Goal: Task Accomplishment & Management: Use online tool/utility

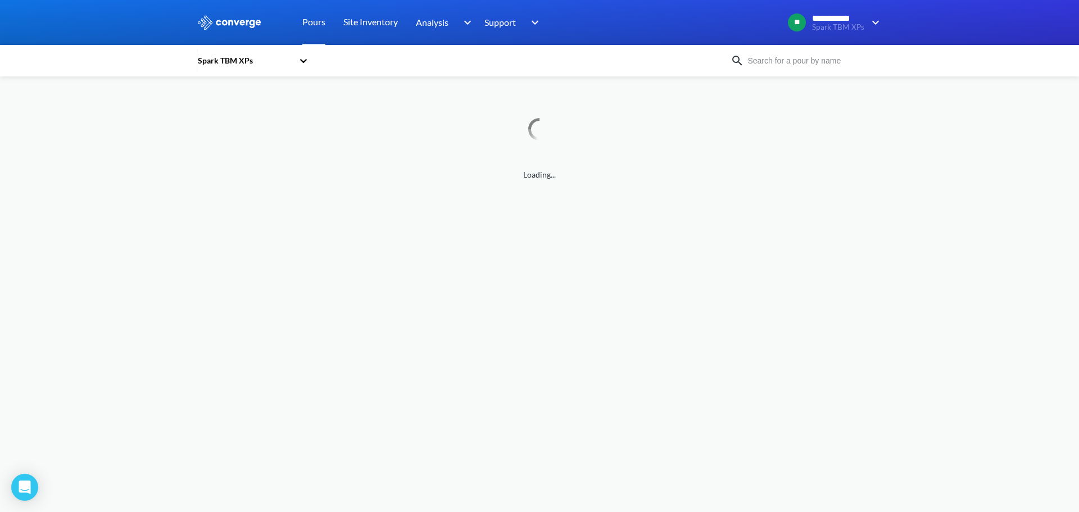
click at [790, 62] on input at bounding box center [812, 61] width 136 height 12
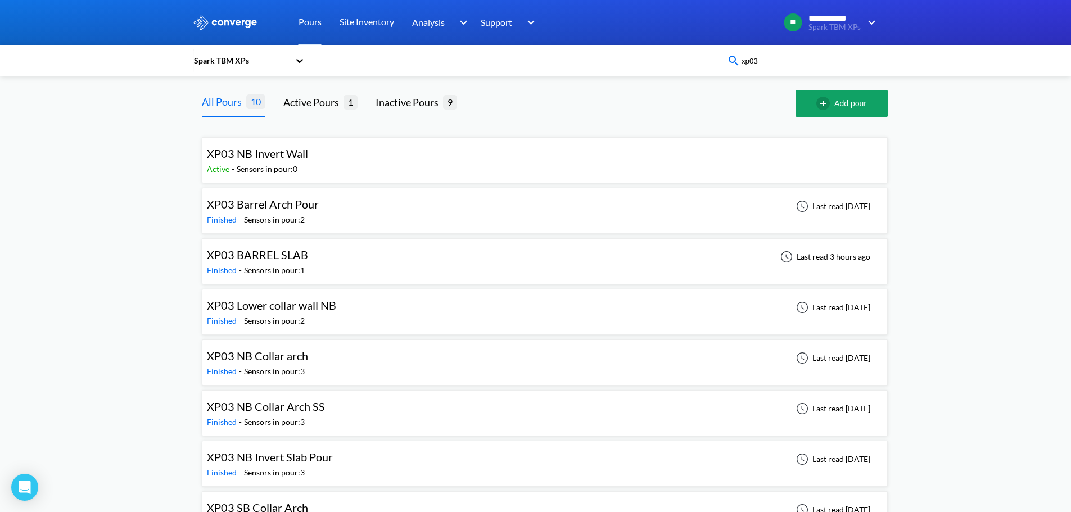
type input "xp03"
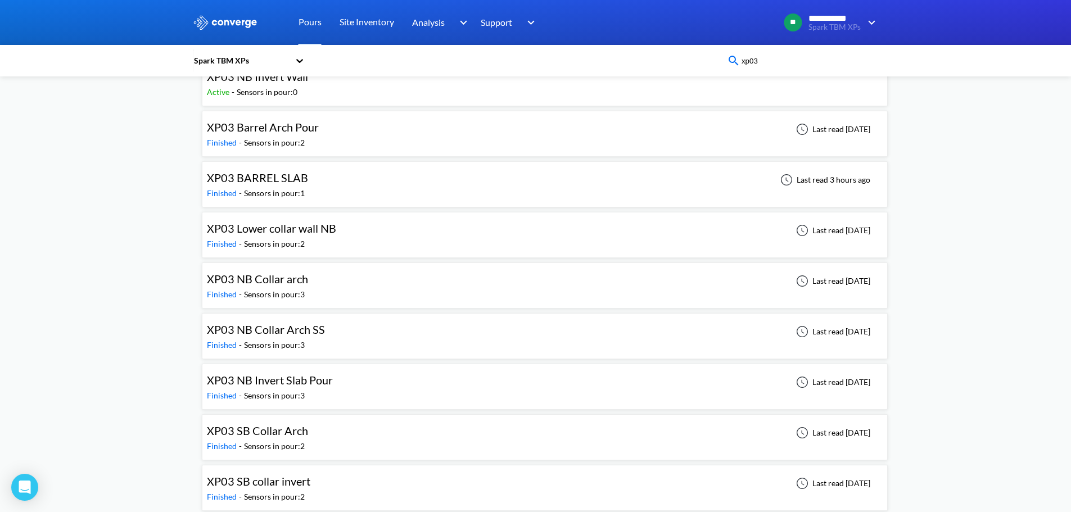
scroll to position [135, 0]
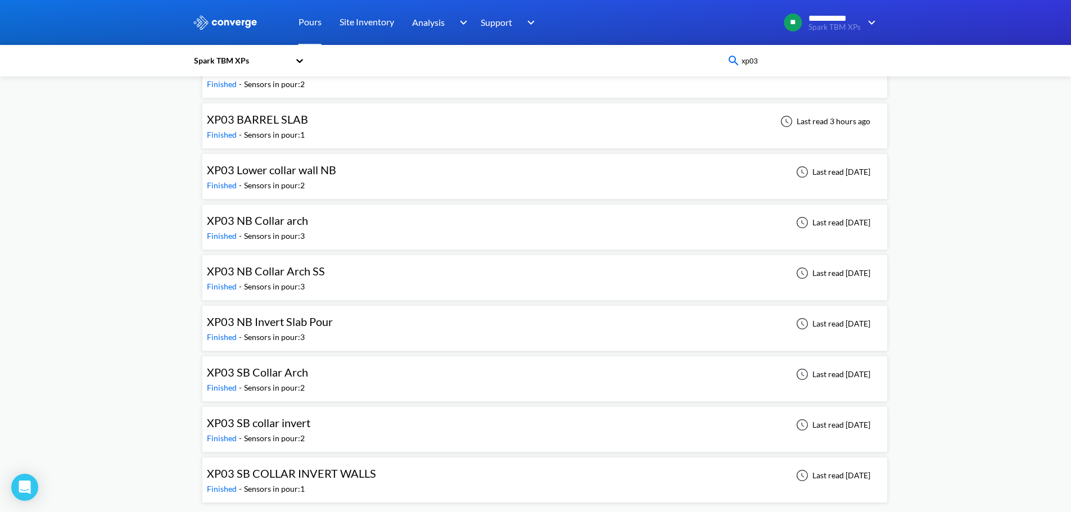
click at [297, 377] on span "XP03 SB Collar Arch" at bounding box center [257, 371] width 101 height 13
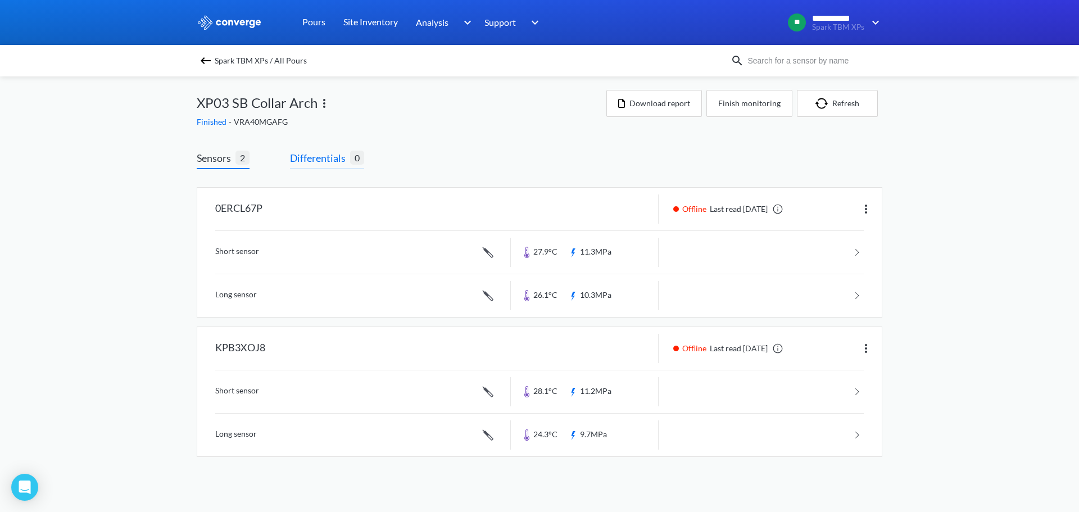
click at [314, 167] on span "Differentials 0" at bounding box center [327, 159] width 74 height 19
click at [332, 155] on span "Differentials" at bounding box center [320, 158] width 60 height 16
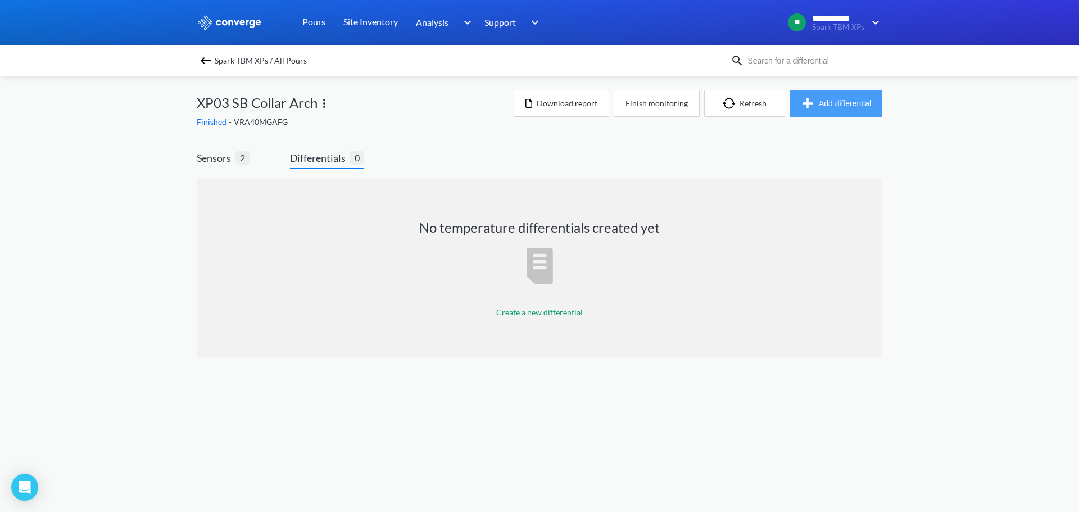
click at [871, 98] on button "Add differential" at bounding box center [836, 103] width 93 height 27
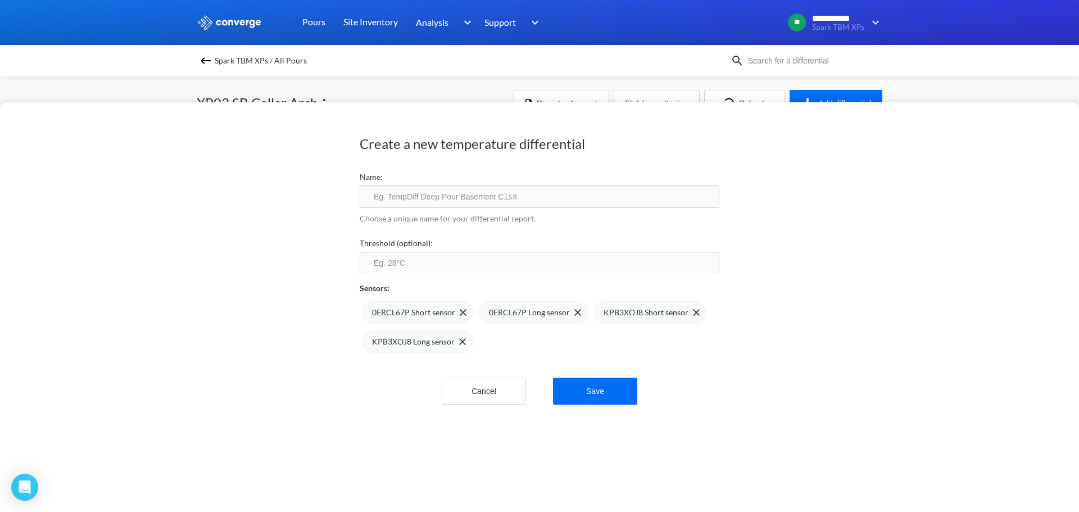
click at [558, 188] on input "text" at bounding box center [540, 197] width 360 height 22
type input "XP03 SB Collar Arch 1"
click at [517, 256] on input "number" at bounding box center [540, 263] width 360 height 22
type input "75"
click at [455, 345] on div "KPB3XOJ8 Long sensor" at bounding box center [419, 342] width 94 height 12
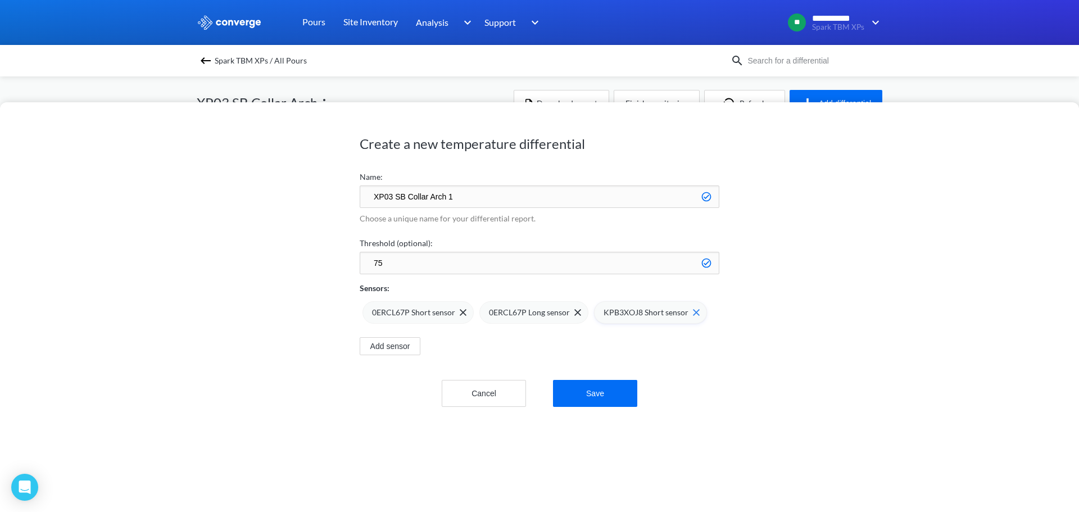
click at [693, 311] on img at bounding box center [696, 312] width 7 height 7
click at [591, 387] on button "Save" at bounding box center [595, 393] width 84 height 27
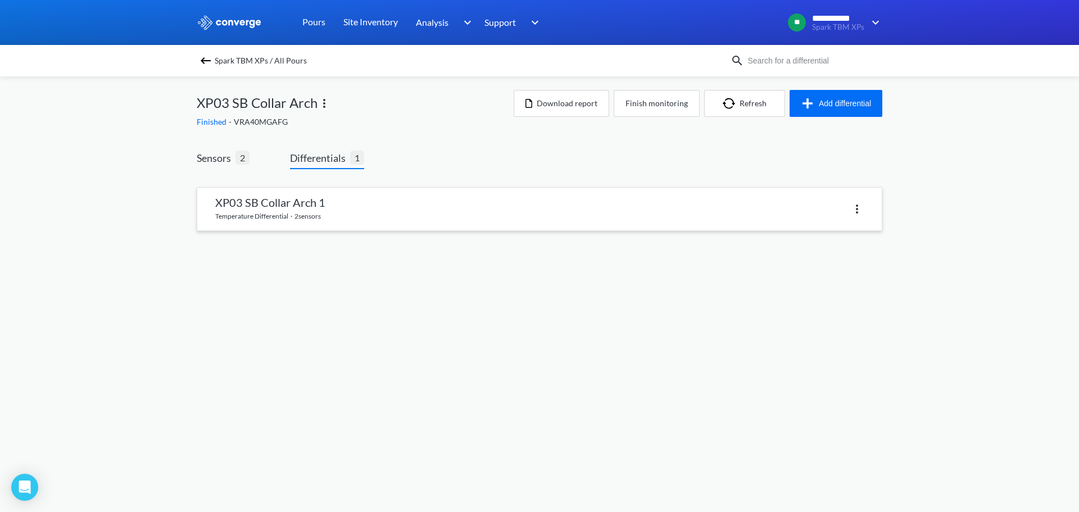
click at [516, 206] on link at bounding box center [539, 209] width 685 height 43
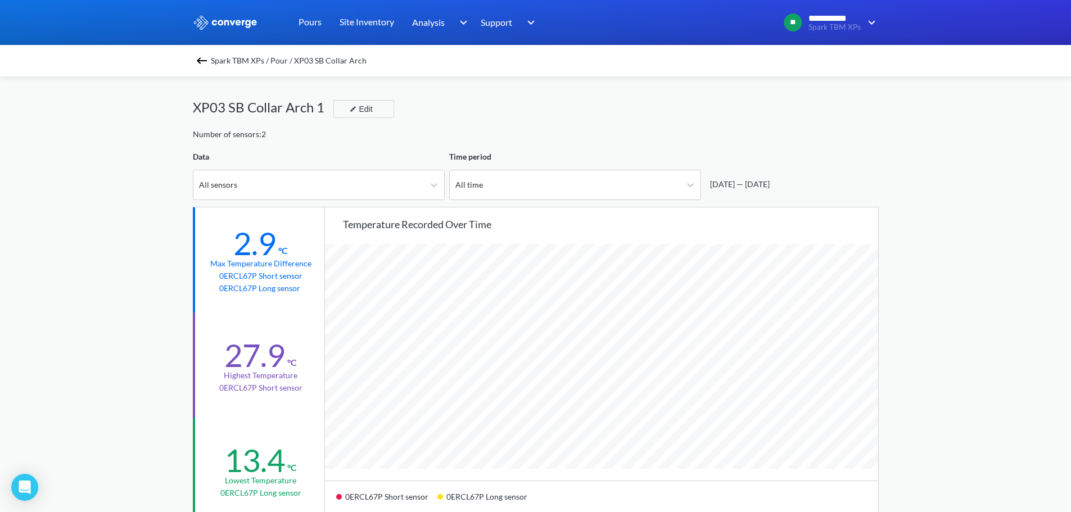
click at [205, 61] on img at bounding box center [201, 60] width 13 height 13
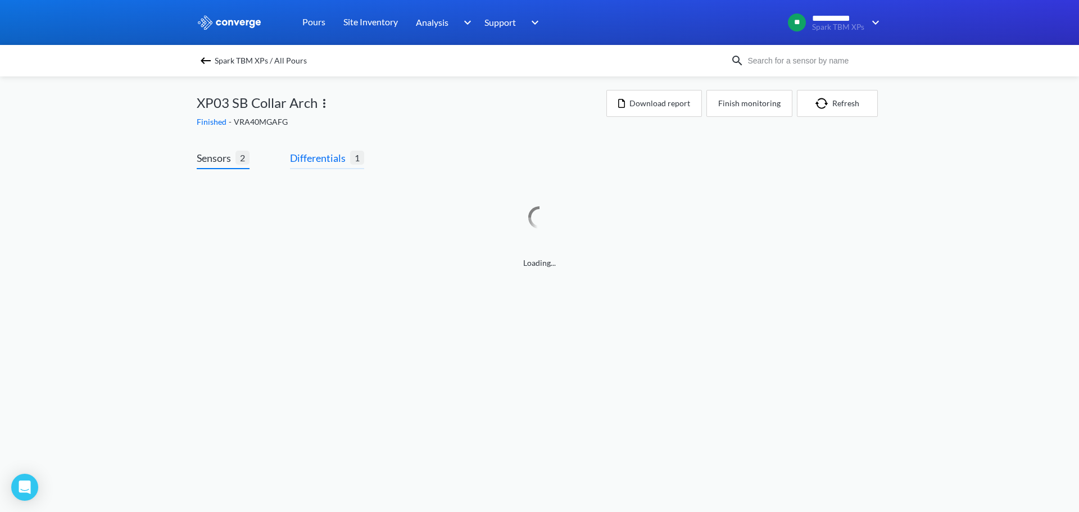
click at [338, 152] on span "Differentials" at bounding box center [320, 158] width 60 height 16
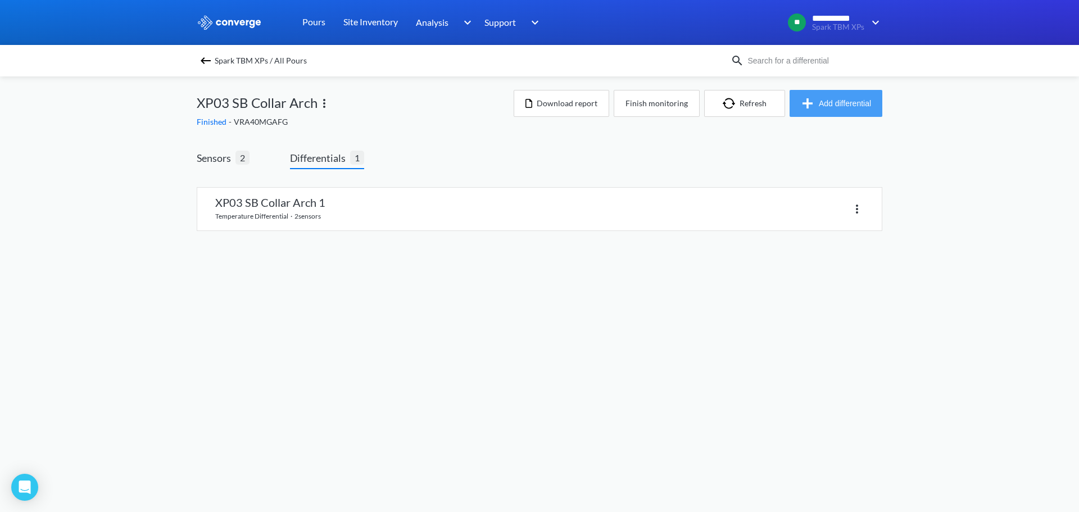
click at [830, 90] on button "Add differential" at bounding box center [836, 103] width 93 height 27
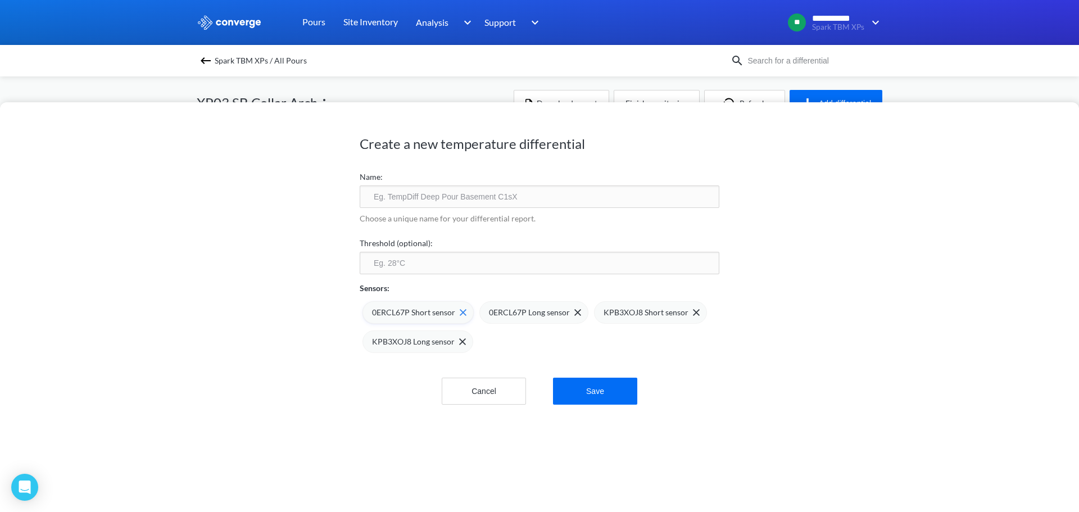
click at [460, 316] on div "0ERCL67P Short sensor" at bounding box center [419, 312] width 94 height 12
click at [460, 315] on div "0ERCL67P Long sensor" at bounding box center [417, 312] width 109 height 22
click at [459, 202] on input "text" at bounding box center [540, 197] width 360 height 22
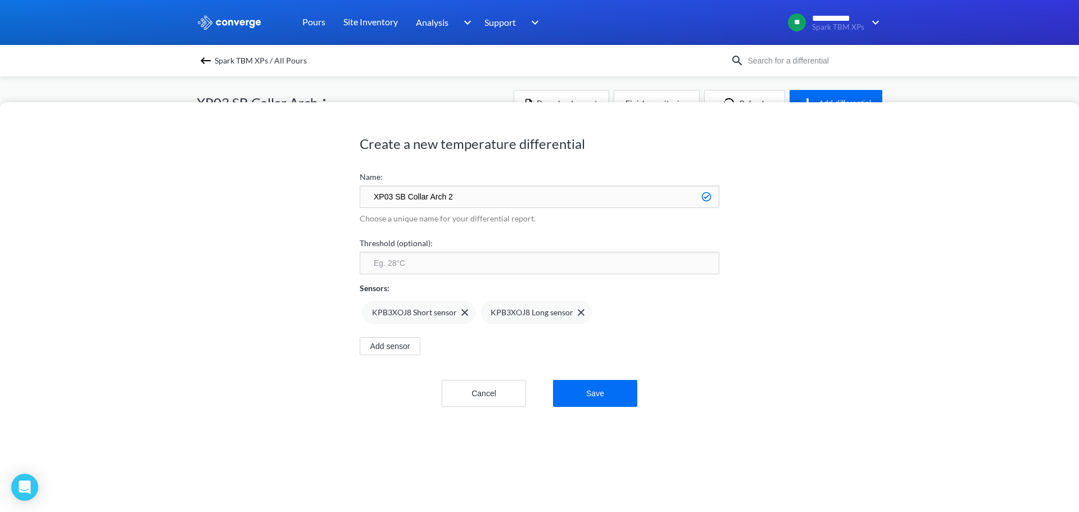
type input "XP03 SB Collar Arch 2"
click at [555, 252] on input "number" at bounding box center [540, 263] width 360 height 22
type input "75"
click at [599, 396] on button "Save" at bounding box center [595, 393] width 84 height 27
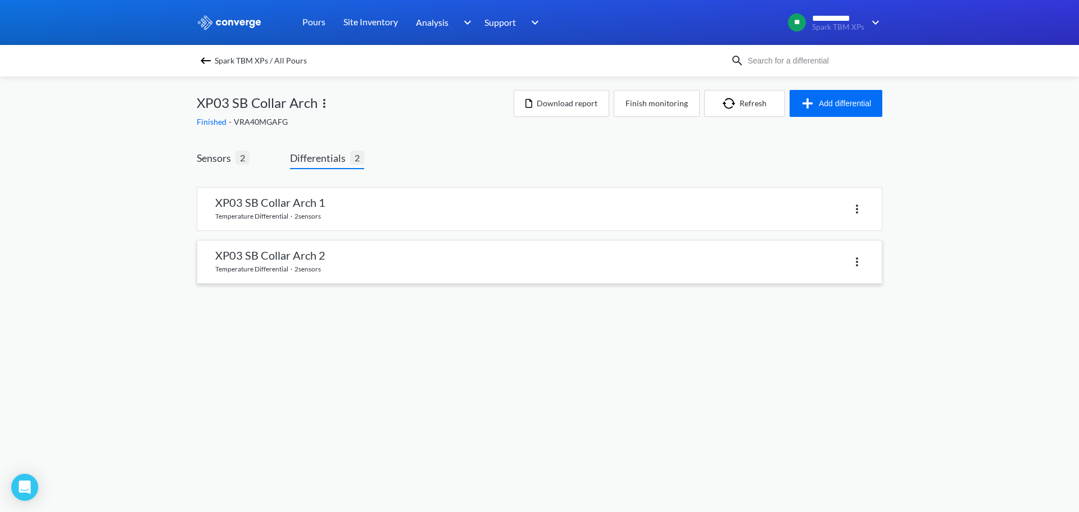
click at [387, 273] on link at bounding box center [539, 262] width 685 height 43
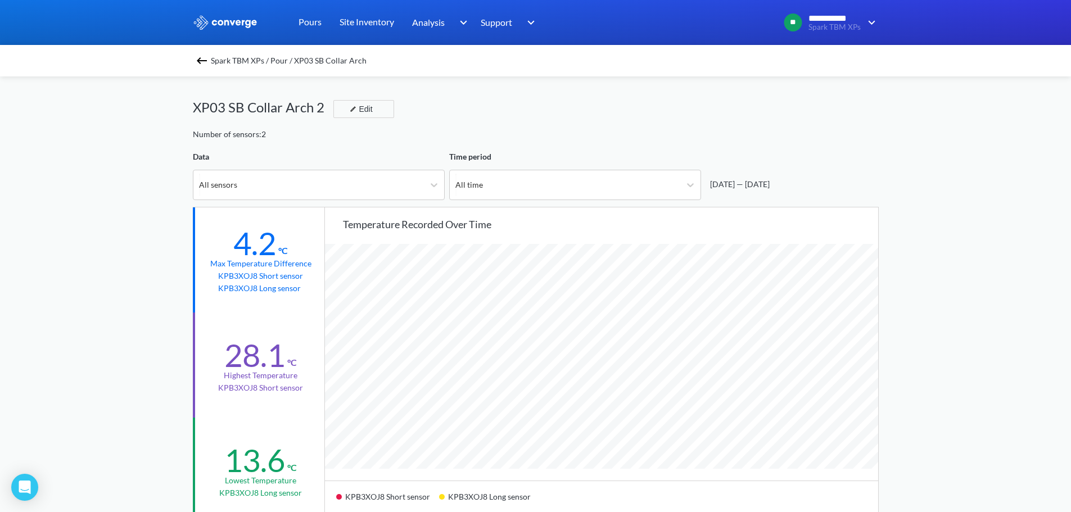
scroll to position [942, 1071]
click at [206, 55] on img at bounding box center [201, 60] width 13 height 13
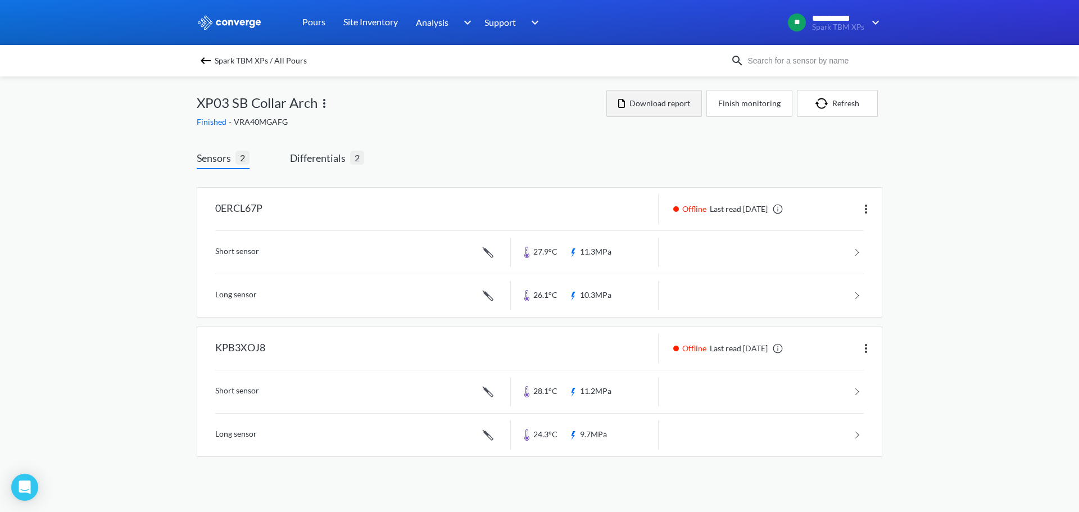
click at [663, 101] on button "Download report" at bounding box center [655, 103] width 96 height 27
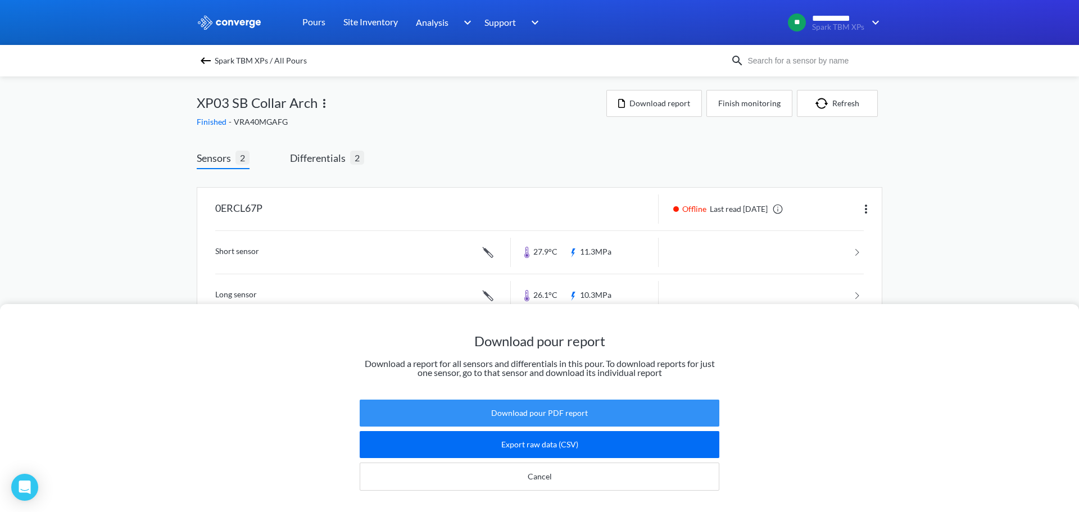
click at [512, 410] on button "Download pour PDF report" at bounding box center [540, 413] width 360 height 27
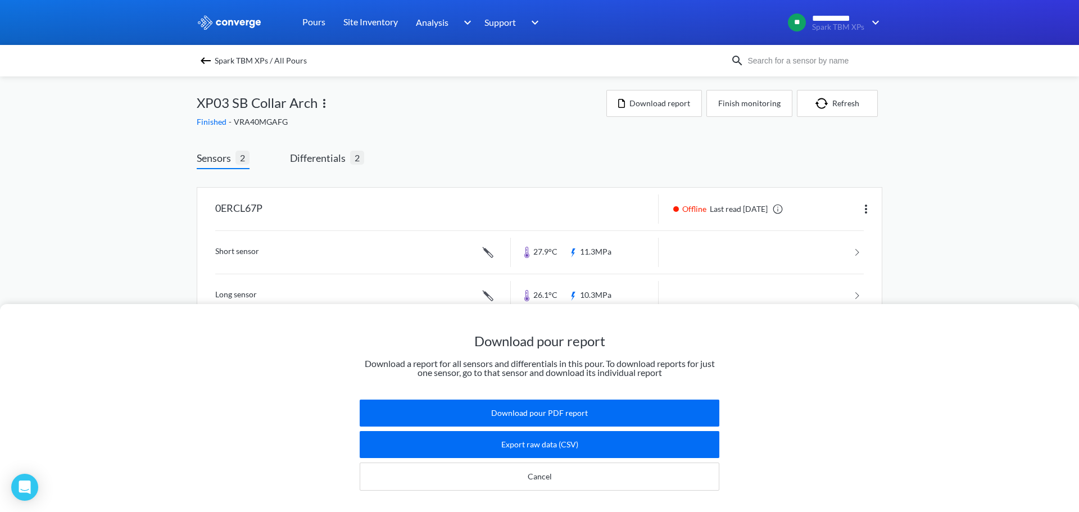
click at [393, 128] on div "Download pour report Download a report for all sensors and differentials in thi…" at bounding box center [539, 256] width 1079 height 512
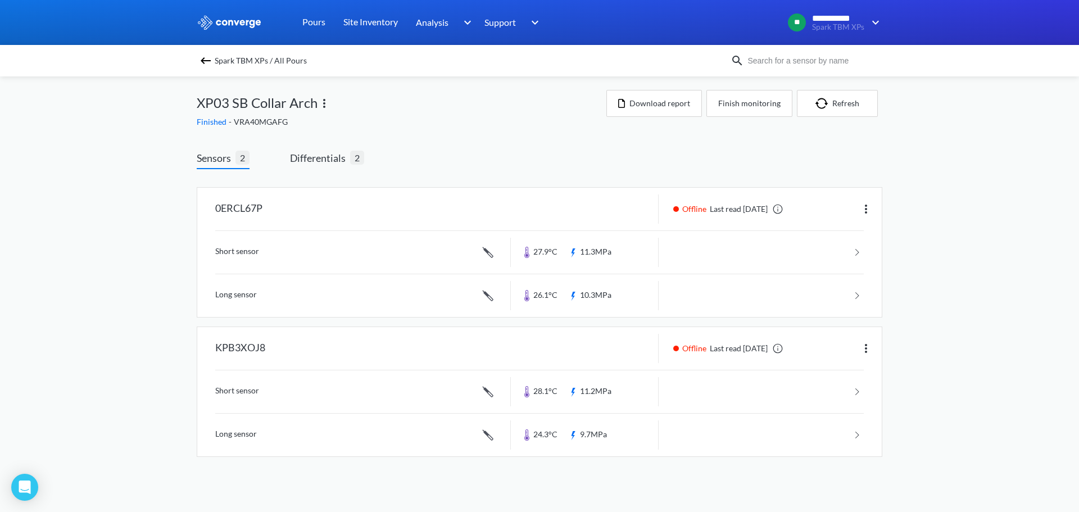
click at [203, 60] on img at bounding box center [205, 60] width 13 height 13
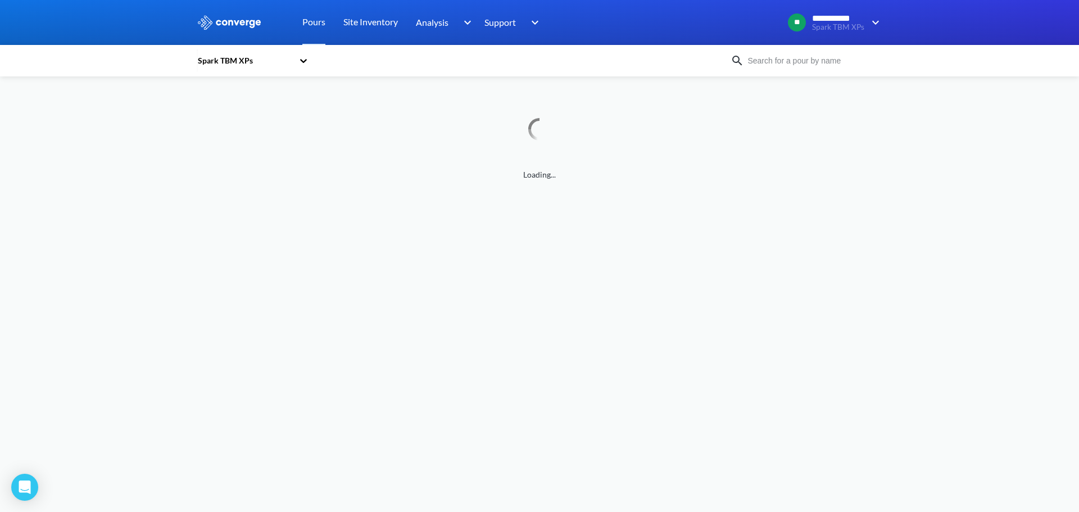
click at [767, 62] on input at bounding box center [812, 61] width 136 height 12
type input "xp03"
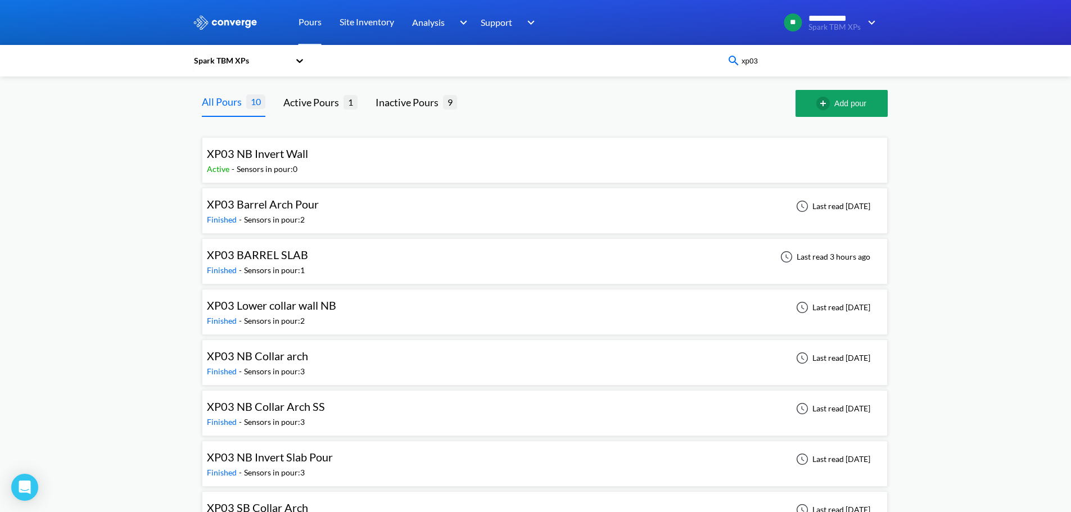
click at [93, 153] on div "**********" at bounding box center [535, 324] width 1071 height 648
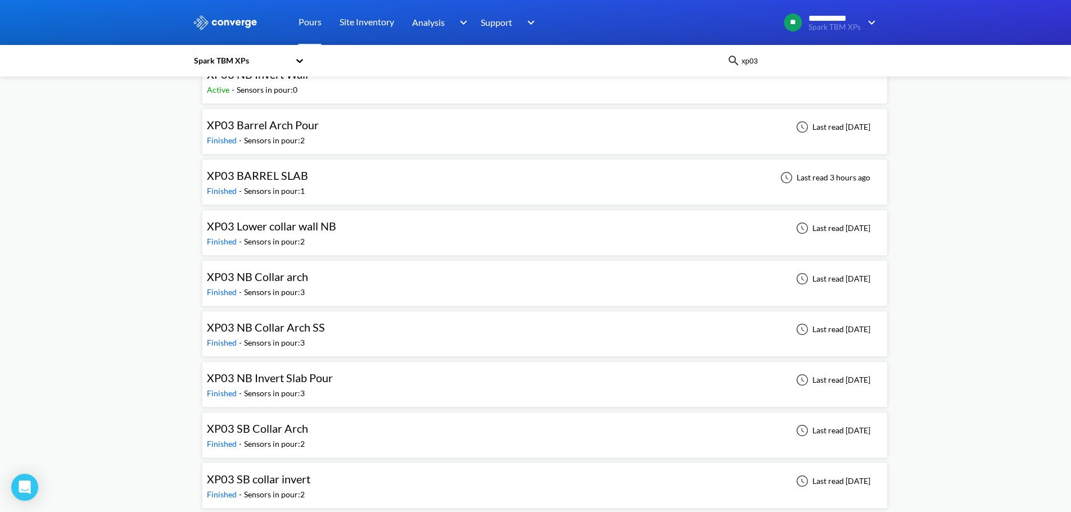
scroll to position [23, 0]
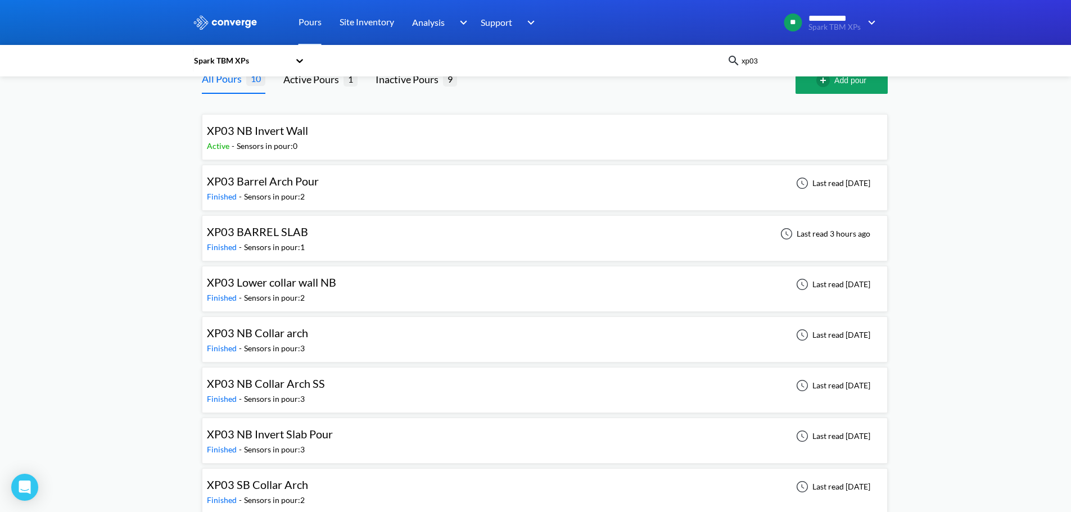
click at [290, 330] on span "XP03 NB Collar arch" at bounding box center [257, 332] width 101 height 13
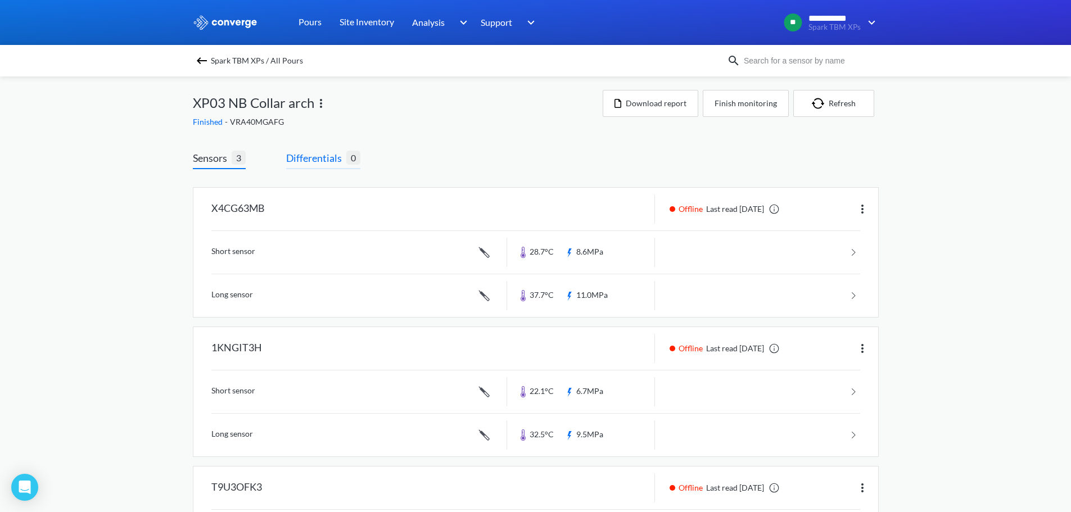
click at [303, 168] on span "Differentials 0" at bounding box center [323, 159] width 74 height 19
click at [319, 159] on span "Differentials" at bounding box center [316, 158] width 60 height 16
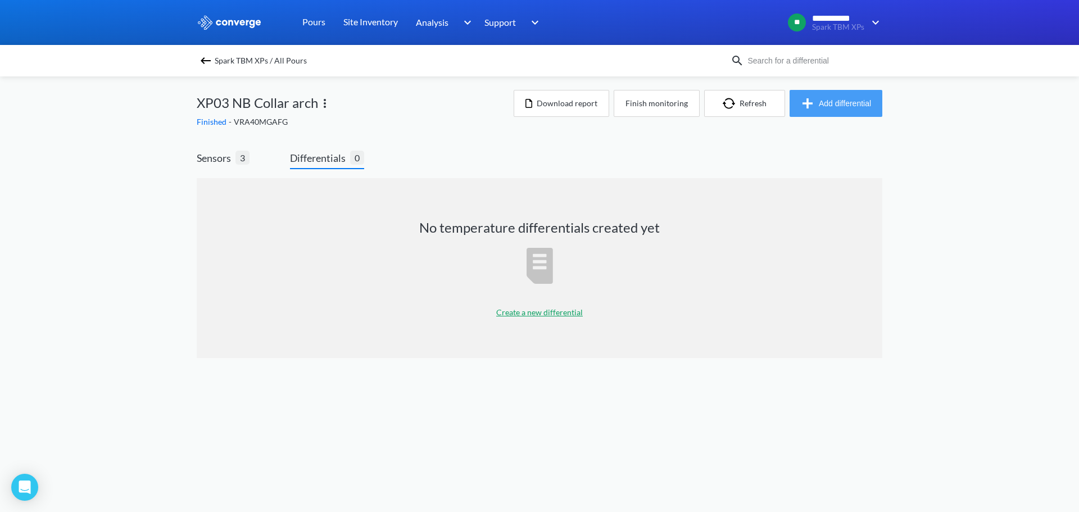
click at [821, 101] on button "Add differential" at bounding box center [836, 103] width 93 height 27
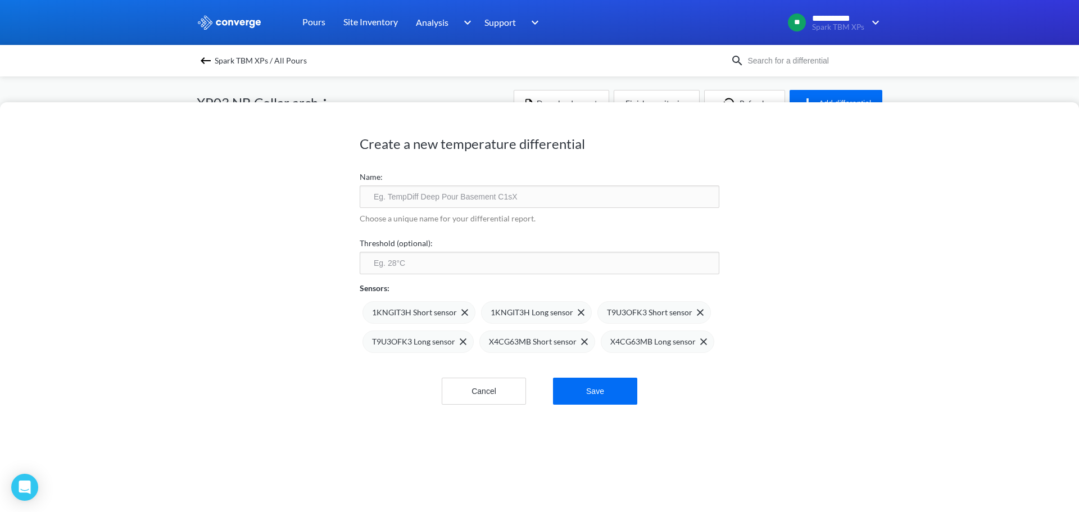
click at [582, 193] on input "text" at bounding box center [540, 197] width 360 height 22
type input "XP03 NB Collar Arch 1"
click at [581, 272] on input "number" at bounding box center [540, 263] width 360 height 22
type input "75"
click at [697, 313] on img at bounding box center [700, 312] width 7 height 7
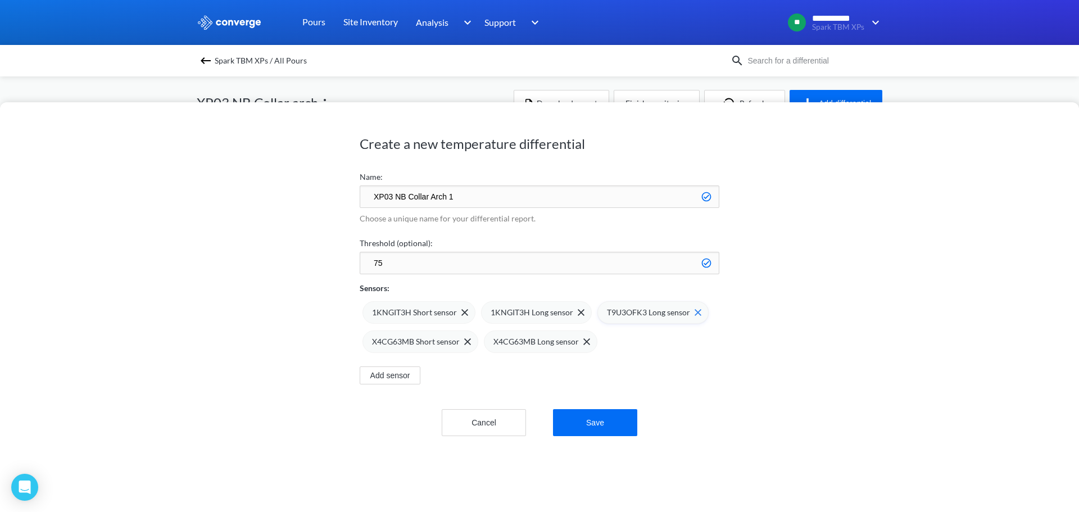
click at [695, 313] on img at bounding box center [698, 312] width 7 height 7
click at [699, 313] on img at bounding box center [702, 312] width 7 height 7
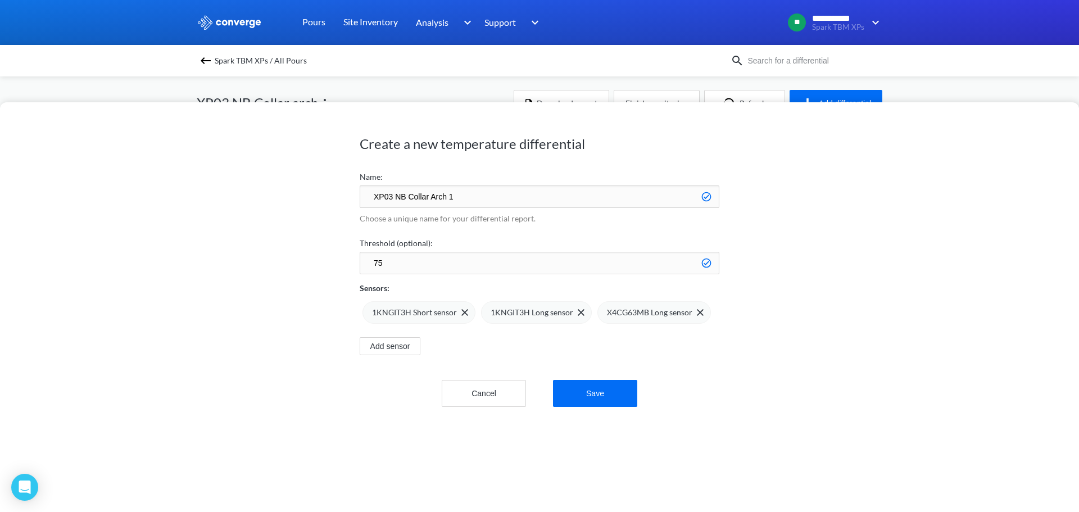
click at [0, 0] on img at bounding box center [0, 0] width 0 height 0
click at [608, 382] on button "Save" at bounding box center [595, 393] width 84 height 27
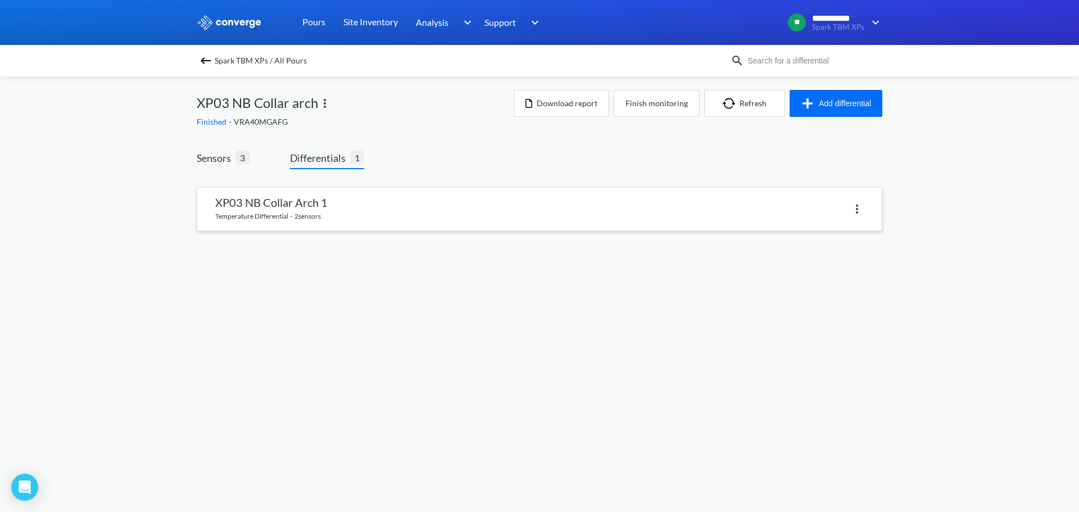
click at [296, 201] on link at bounding box center [539, 209] width 685 height 43
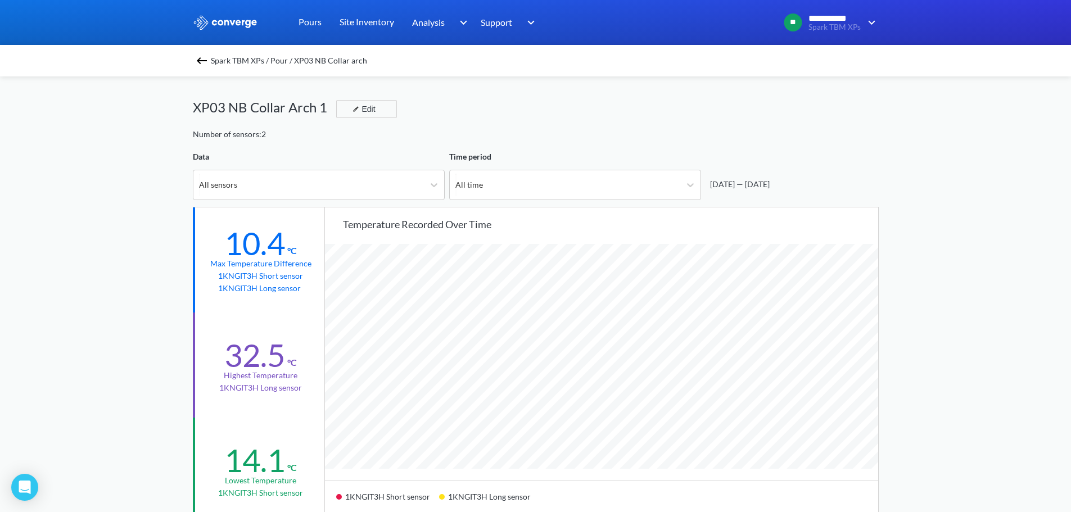
click at [202, 67] on div "Spark TBM XPs / Pour / XP03 NB Collar arch" at bounding box center [536, 61] width 686 height 16
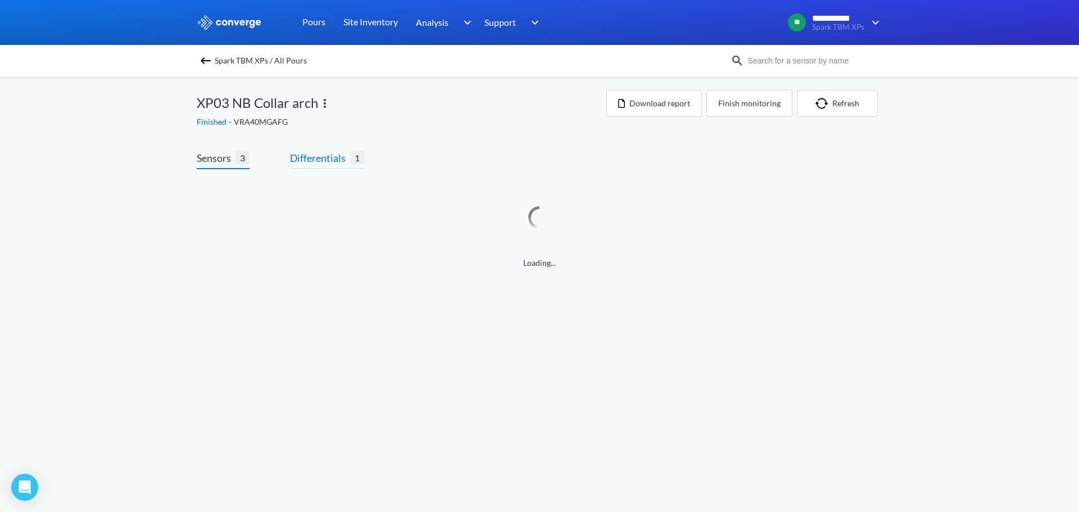
click at [341, 154] on span "Differentials" at bounding box center [320, 158] width 60 height 16
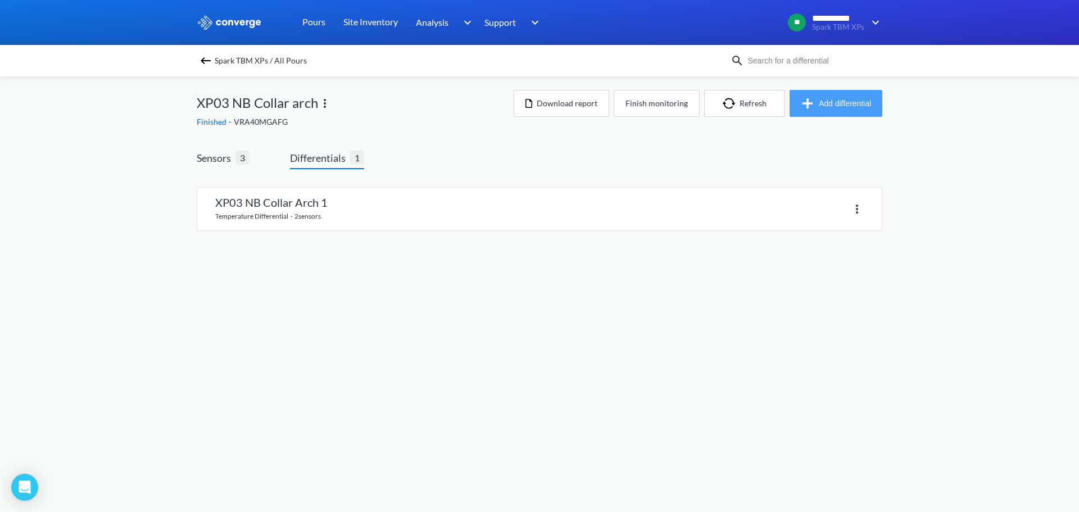
click at [840, 96] on button "Add differential" at bounding box center [836, 103] width 93 height 27
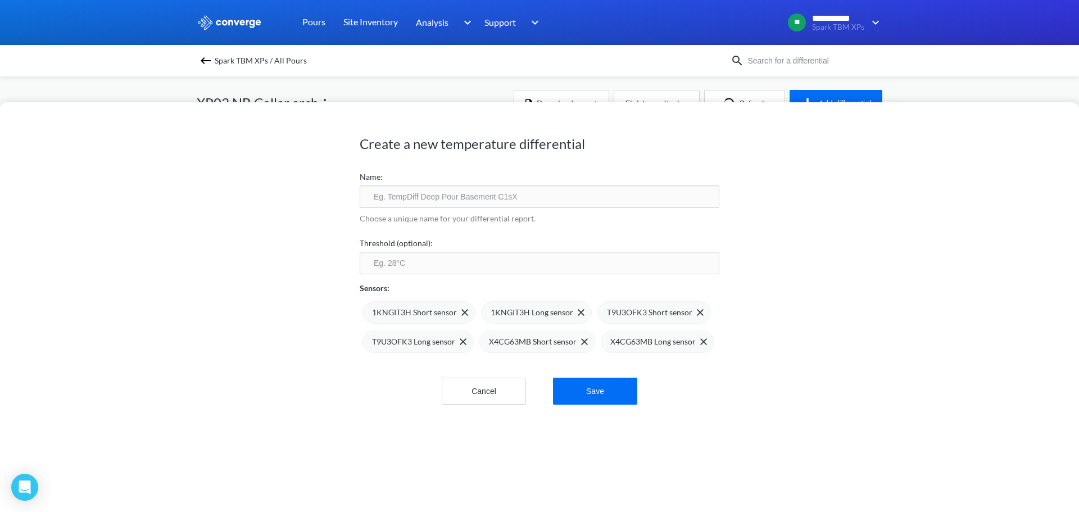
click at [483, 207] on input "text" at bounding box center [540, 197] width 360 height 22
type input "XP03 NB Collar Arch 2"
click at [526, 264] on input "number" at bounding box center [540, 263] width 360 height 22
type input "75"
click at [462, 309] on img at bounding box center [465, 312] width 7 height 7
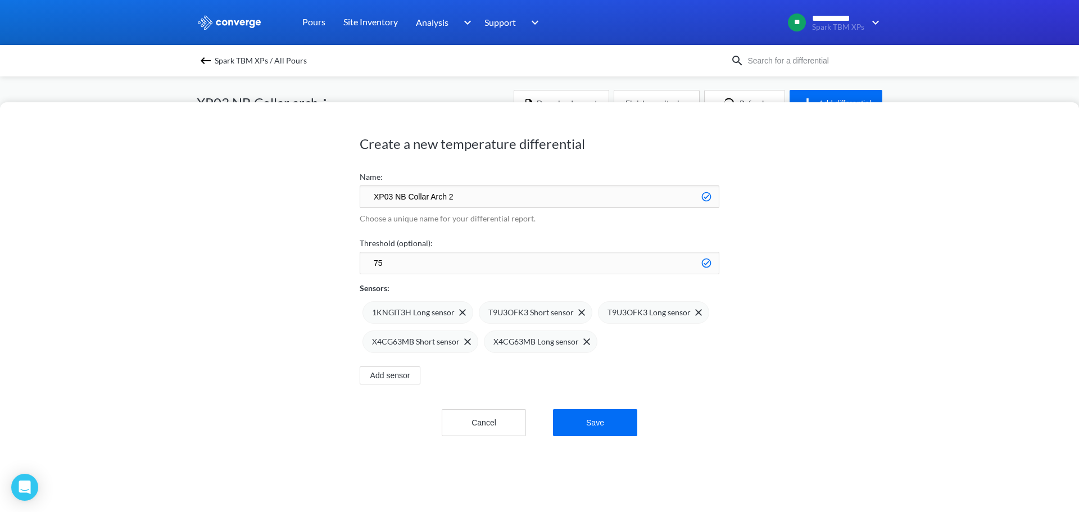
click at [0, 0] on img at bounding box center [0, 0] width 0 height 0
click at [700, 313] on img at bounding box center [703, 312] width 7 height 7
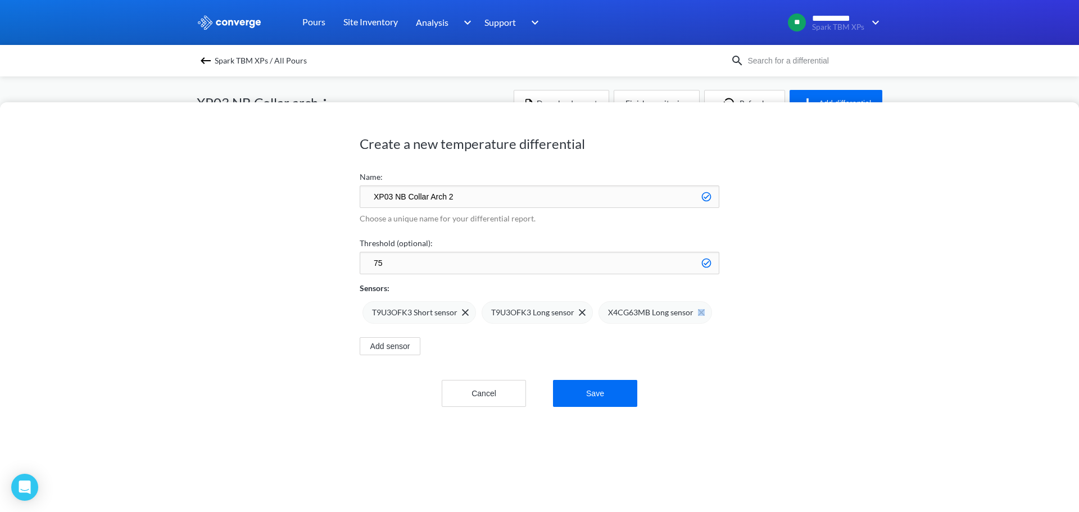
click at [700, 313] on div "X4CG63MB Long sensor" at bounding box center [656, 312] width 114 height 22
click at [609, 386] on button "Save" at bounding box center [595, 393] width 84 height 27
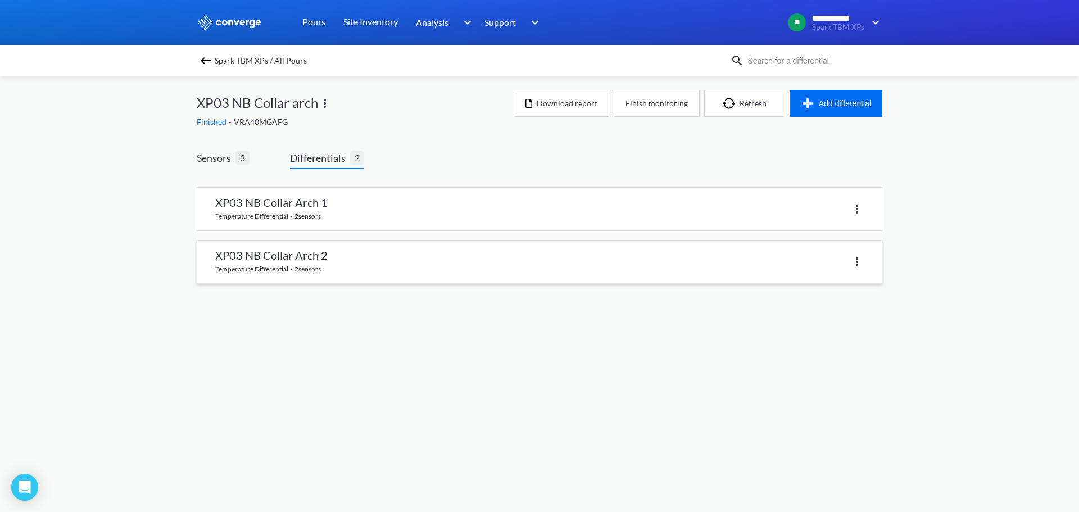
click at [369, 256] on link at bounding box center [539, 262] width 685 height 43
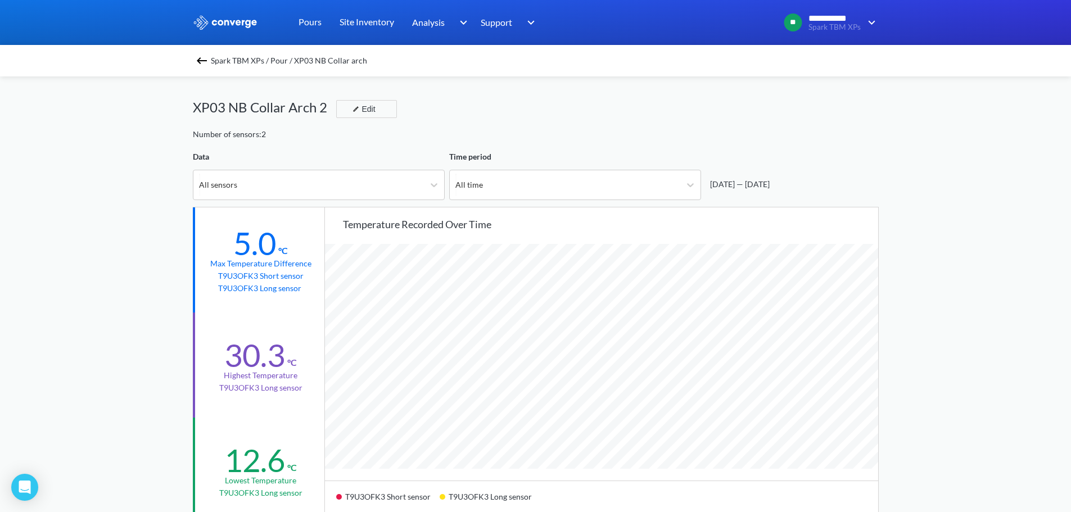
click at [207, 66] on img at bounding box center [201, 60] width 13 height 13
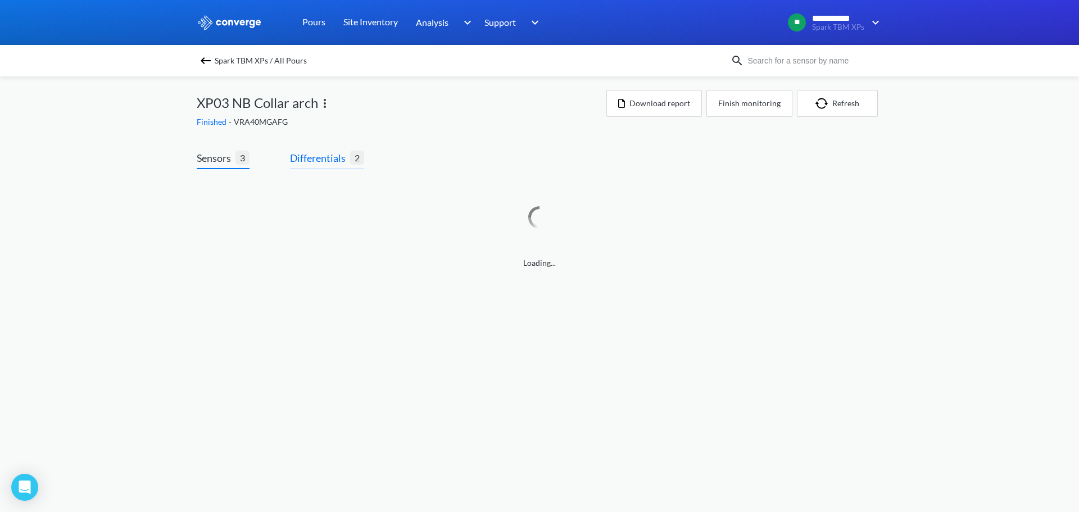
click at [332, 153] on span "Differentials" at bounding box center [320, 158] width 60 height 16
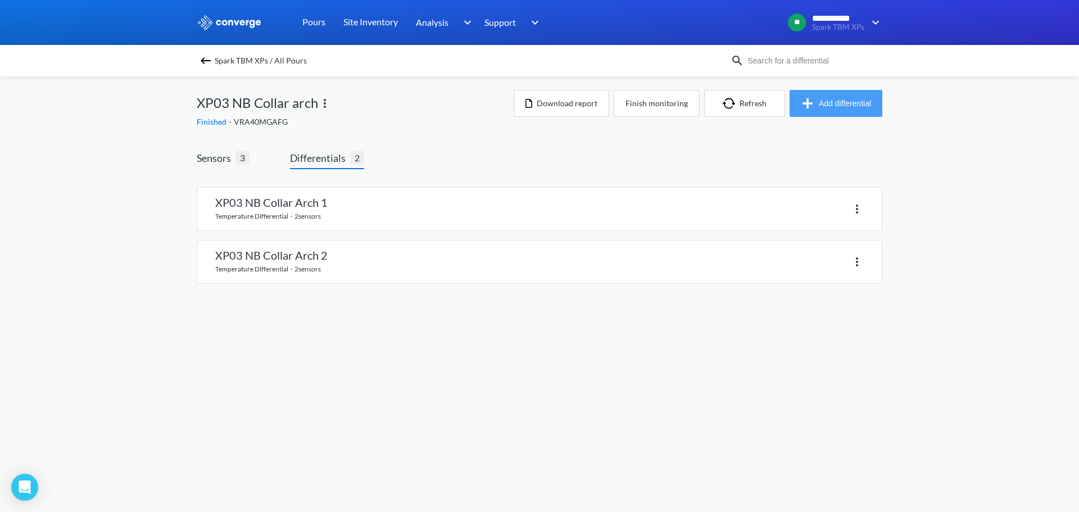
click at [873, 96] on button "Add differential" at bounding box center [836, 103] width 93 height 27
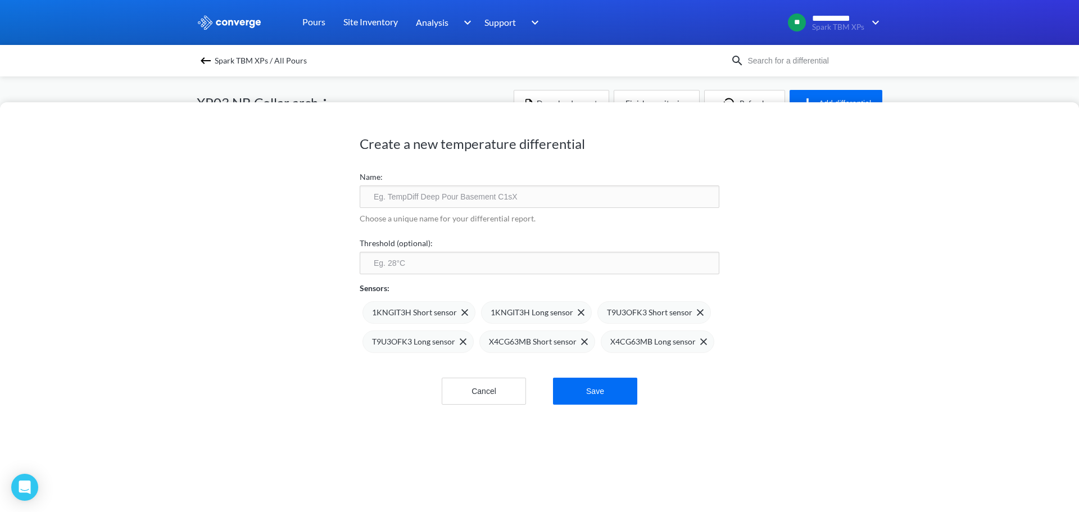
click at [495, 205] on input "text" at bounding box center [540, 197] width 360 height 22
type input "XP03 NB Collar Arch 3"
click at [526, 260] on input "number" at bounding box center [540, 263] width 360 height 22
type input "75"
click at [457, 311] on span at bounding box center [462, 312] width 11 height 7
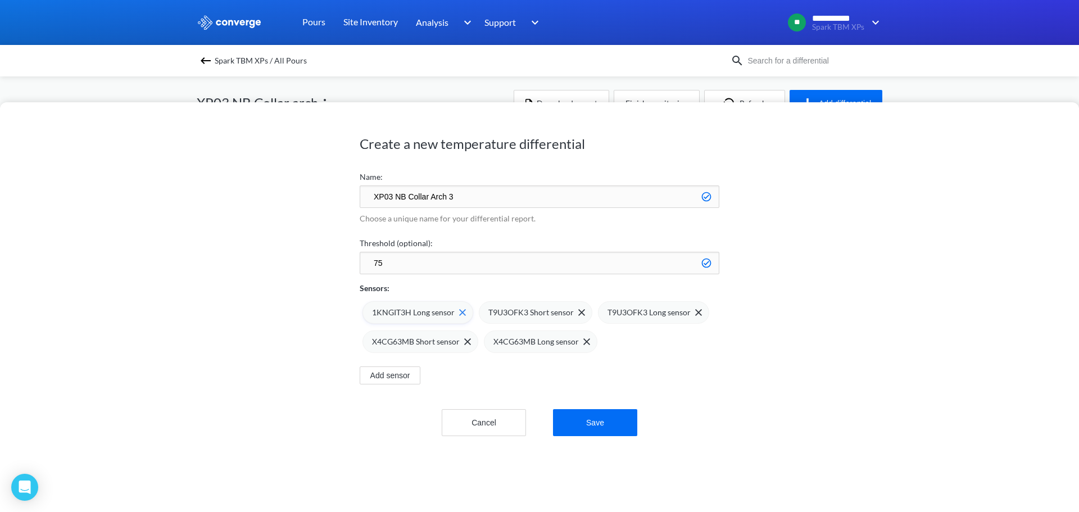
click at [459, 311] on img at bounding box center [462, 312] width 7 height 7
click at [462, 311] on img at bounding box center [465, 312] width 7 height 7
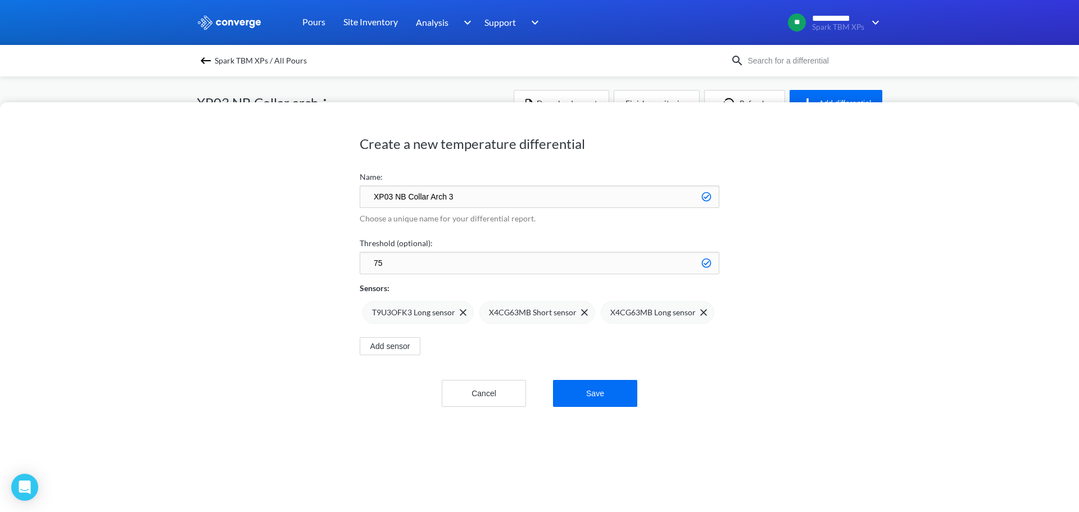
click at [0, 0] on img at bounding box center [0, 0] width 0 height 0
click at [593, 383] on button "Save" at bounding box center [595, 393] width 84 height 27
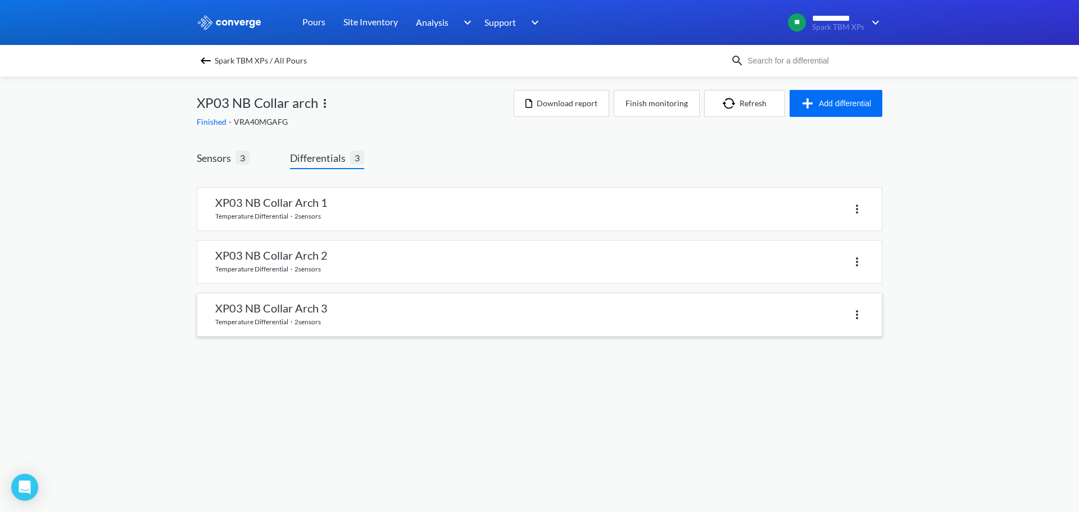
click at [332, 309] on link at bounding box center [539, 314] width 685 height 43
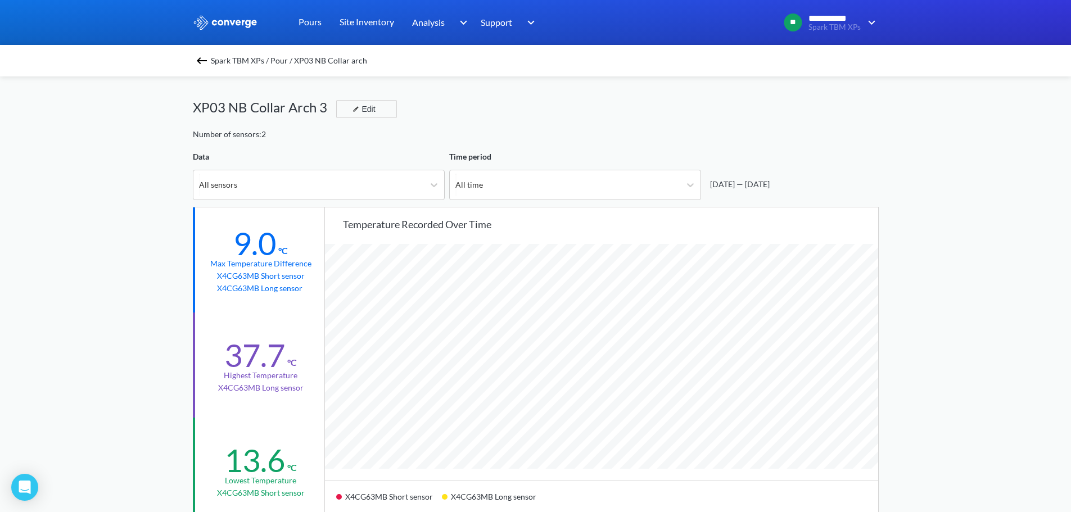
click at [209, 62] on img at bounding box center [201, 60] width 13 height 13
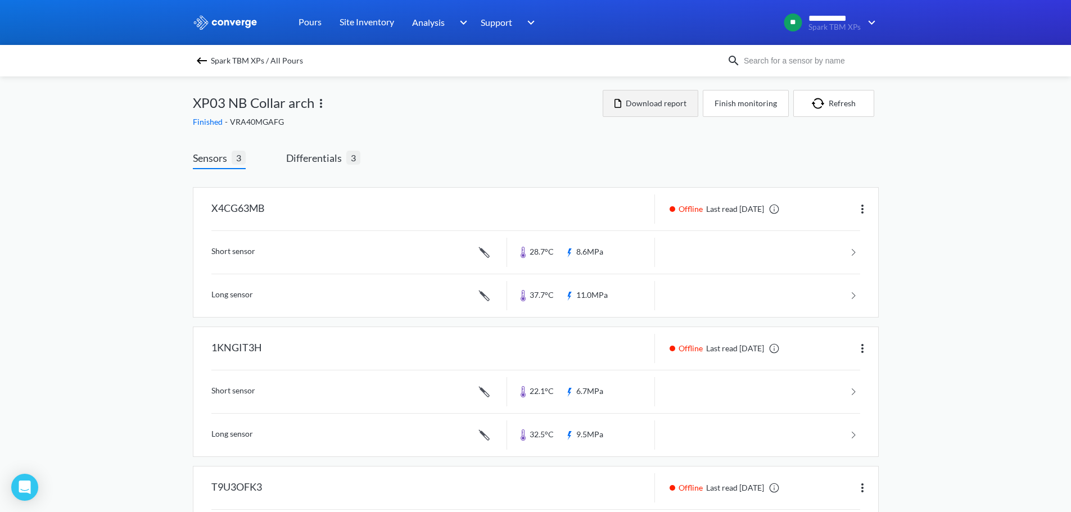
click at [640, 105] on button "Download report" at bounding box center [651, 103] width 96 height 27
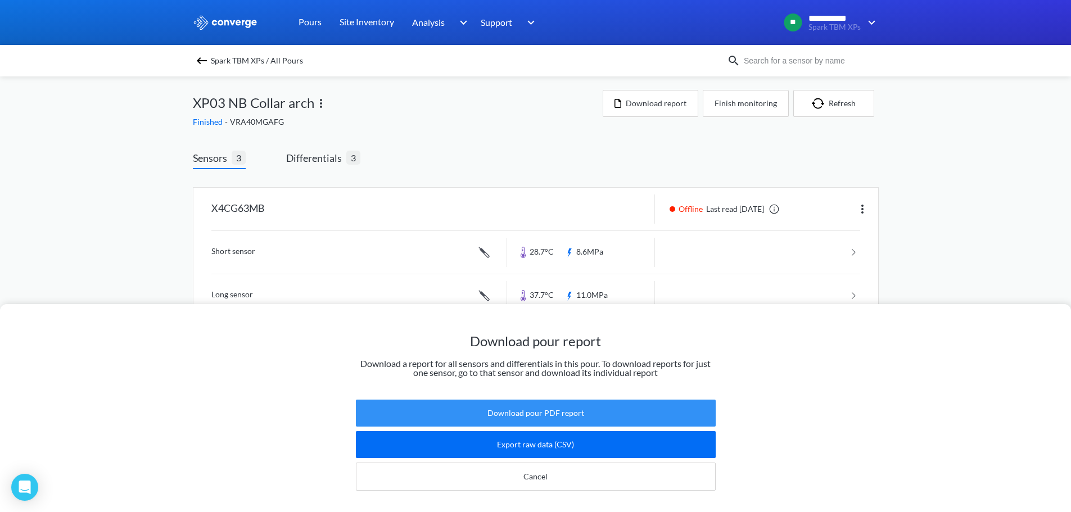
click at [575, 400] on button "Download pour PDF report" at bounding box center [536, 413] width 360 height 27
